Goal: Task Accomplishment & Management: Complete application form

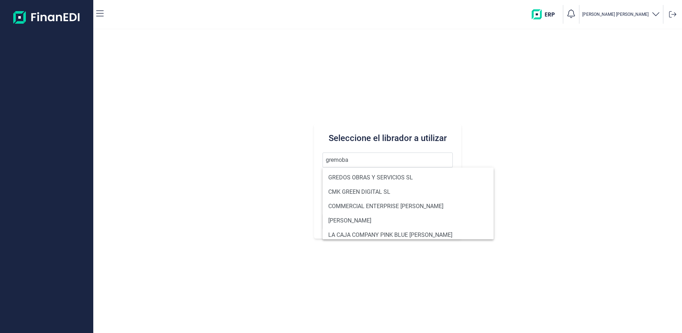
type input "gremoba"
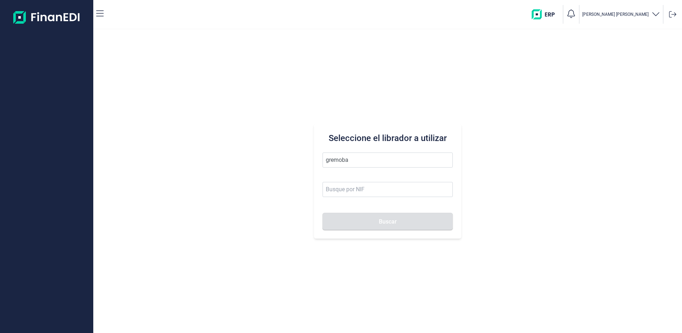
click at [364, 147] on div "Seleccione el librador a utilizar gremoba Buscar" at bounding box center [387, 181] width 147 height 115
click at [361, 161] on input "gremoba" at bounding box center [388, 159] width 130 height 15
click at [367, 189] on input at bounding box center [388, 189] width 130 height 15
type input "B79863148"
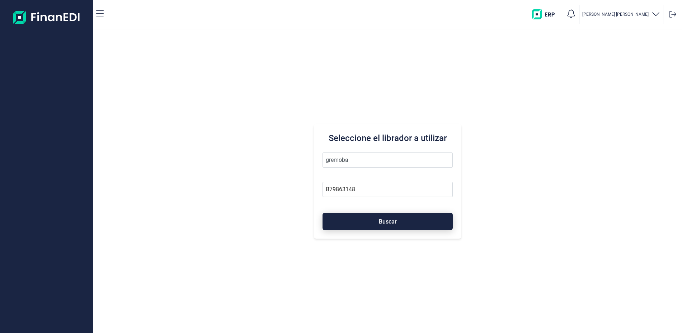
click at [388, 226] on button "Buscar" at bounding box center [388, 221] width 130 height 17
type input "GREMOBA SL"
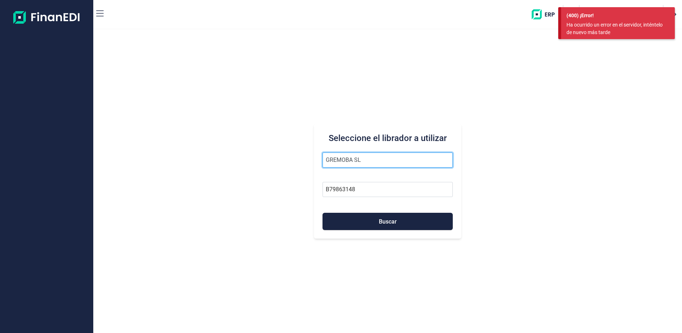
click at [391, 159] on input "GREMOBA SL" at bounding box center [388, 159] width 130 height 15
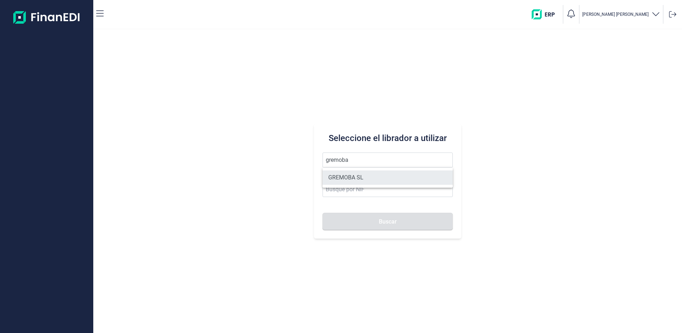
click at [363, 180] on li "GREMOBA SL" at bounding box center [388, 177] width 130 height 14
type input "GREMOBA SL"
type input "B79863148"
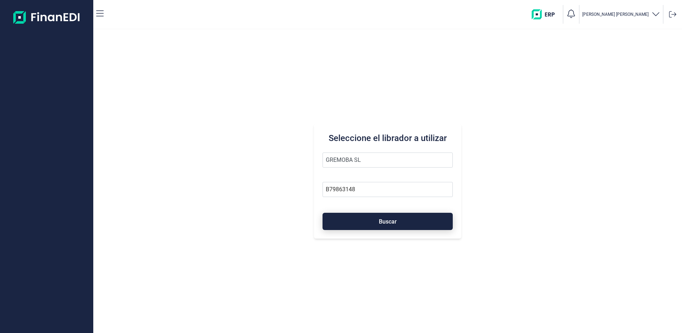
click at [381, 221] on span "Buscar" at bounding box center [388, 221] width 18 height 5
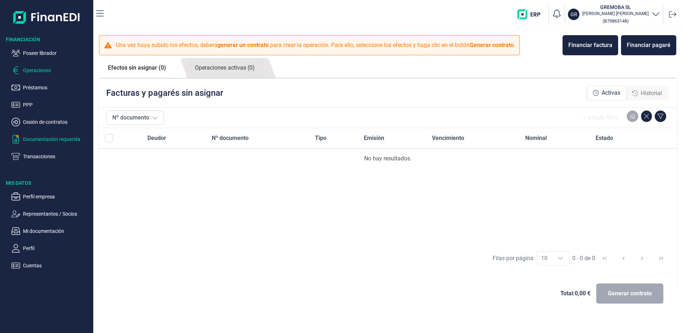
click at [52, 139] on p "Documentación requerida" at bounding box center [56, 139] width 67 height 9
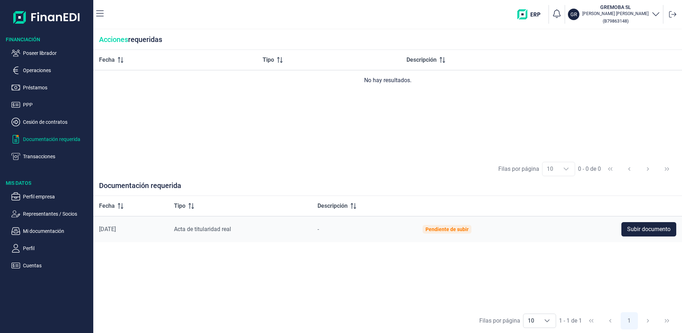
click at [76, 139] on p "Documentación requerida" at bounding box center [56, 139] width 67 height 9
click at [52, 196] on p "Perfil empresa" at bounding box center [56, 196] width 67 height 9
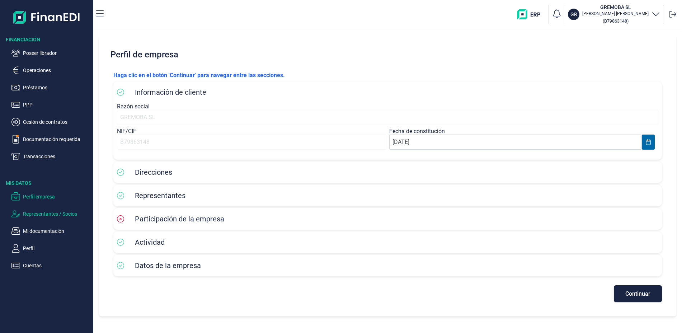
click at [49, 212] on p "Representantes / Socios" at bounding box center [56, 214] width 67 height 9
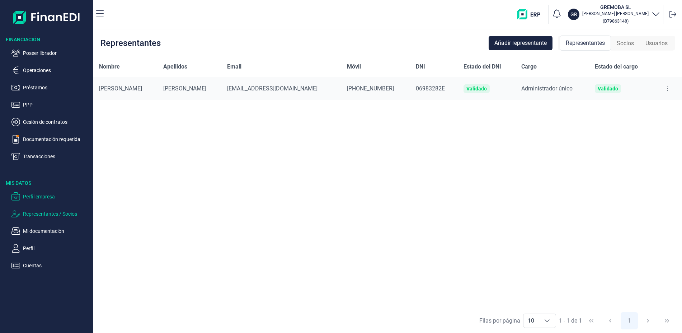
click at [40, 196] on p "Perfil empresa" at bounding box center [56, 196] width 67 height 9
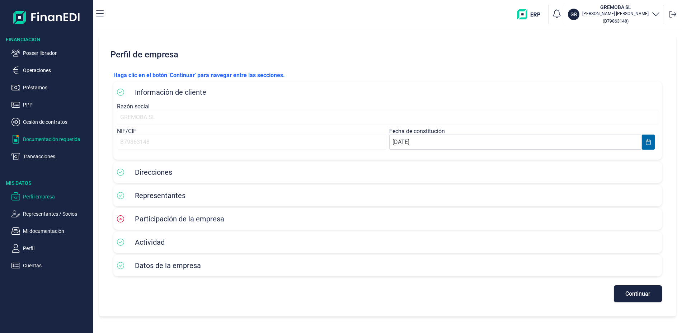
click at [37, 140] on p "Documentación requerida" at bounding box center [56, 139] width 67 height 9
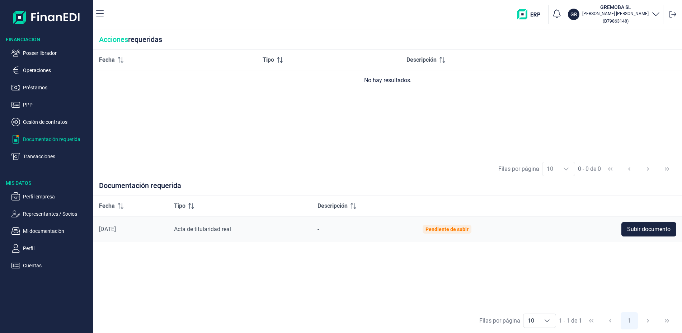
click at [45, 140] on p "Documentación requerida" at bounding box center [56, 139] width 67 height 9
click at [37, 72] on p "Operaciones" at bounding box center [56, 70] width 67 height 9
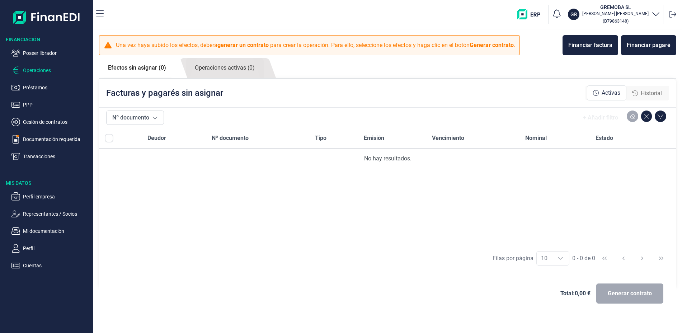
click at [42, 68] on p "Operaciones" at bounding box center [56, 70] width 67 height 9
click at [47, 69] on p "Operaciones" at bounding box center [56, 70] width 67 height 9
click at [37, 71] on p "Operaciones" at bounding box center [56, 70] width 67 height 9
click at [39, 138] on p "Documentación requerida" at bounding box center [56, 139] width 67 height 9
